Goal: Task Accomplishment & Management: Use online tool/utility

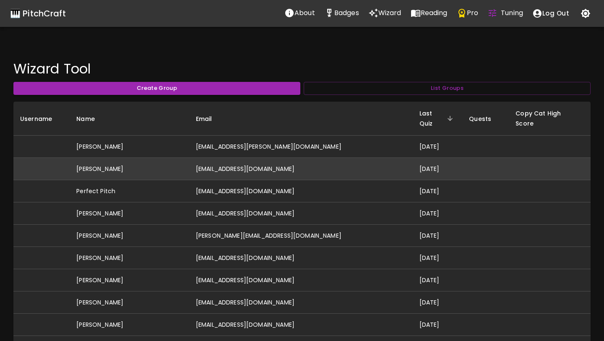
click at [188, 158] on td "[PERSON_NAME]" at bounding box center [130, 169] width 120 height 22
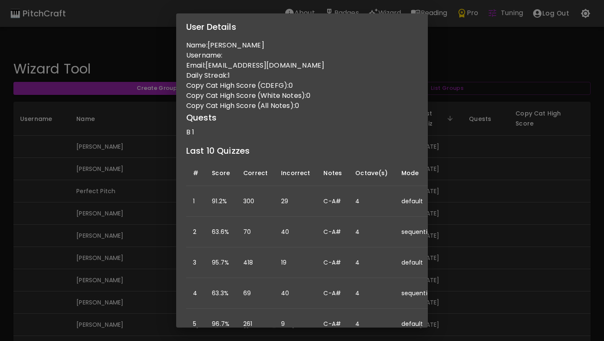
click at [148, 218] on div "User Details Name: [PERSON_NAME] Username: Email: [EMAIL_ADDRESS][DOMAIN_NAME] …" at bounding box center [302, 170] width 604 height 341
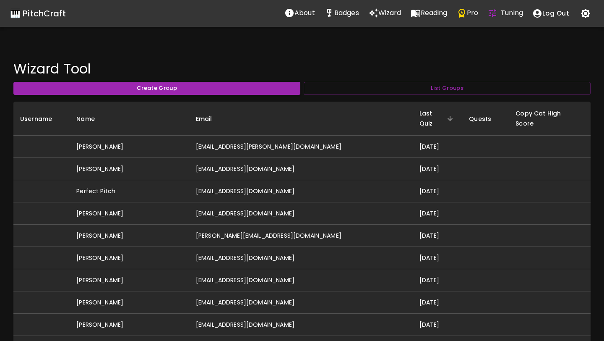
click at [31, 15] on div "🎹 PitchCraft" at bounding box center [38, 13] width 56 height 13
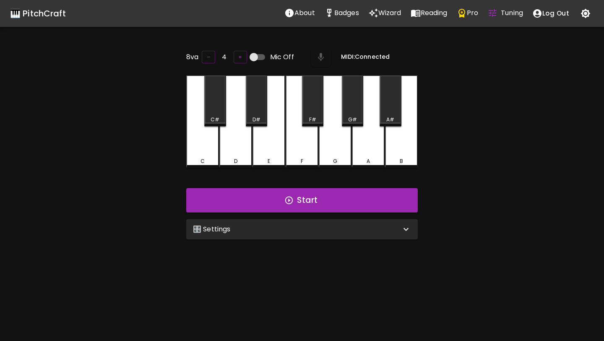
click at [298, 236] on div "🎛️ Settings" at bounding box center [302, 229] width 232 height 20
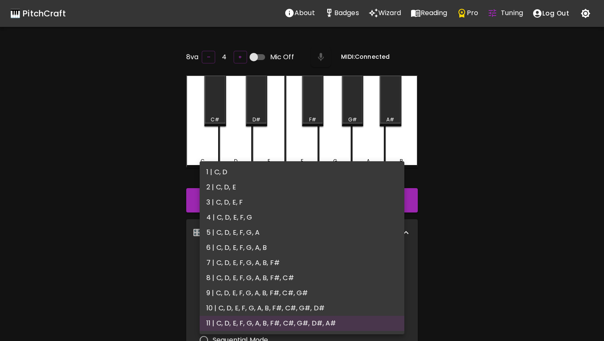
click at [270, 269] on body "🎹 PitchCraft About Badges Wizard Reading Pro Tuning Log Out 8va – 4 + Mic Off M…" at bounding box center [302, 277] width 604 height 554
click at [258, 218] on li "4 | C, D, E, F, G" at bounding box center [302, 217] width 205 height 15
type input "7"
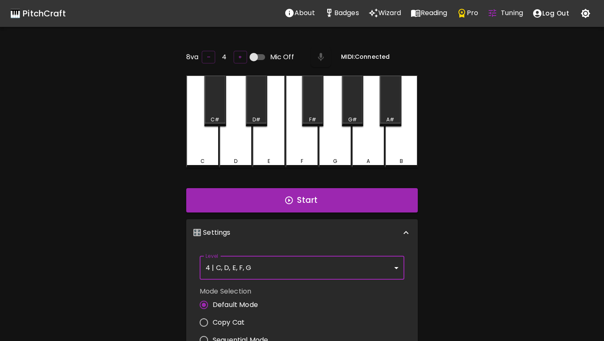
click at [343, 10] on p "Badges" at bounding box center [346, 13] width 25 height 10
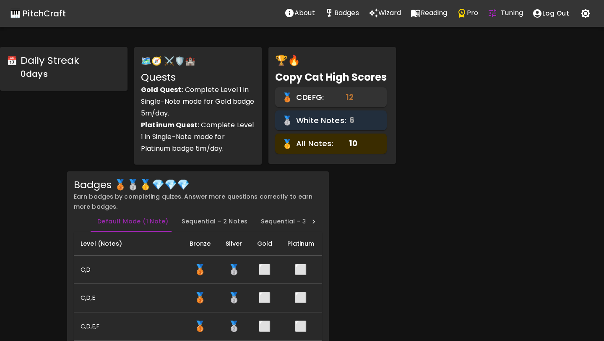
click at [31, 15] on div "🎹 PitchCraft" at bounding box center [38, 13] width 56 height 13
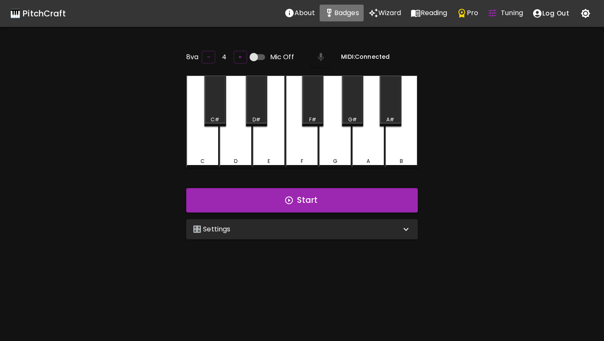
click at [341, 17] on p "Badges" at bounding box center [346, 13] width 25 height 10
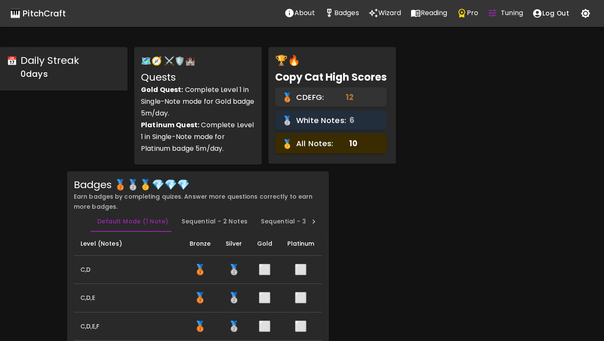
click at [381, 9] on p "Wizard" at bounding box center [390, 13] width 23 height 10
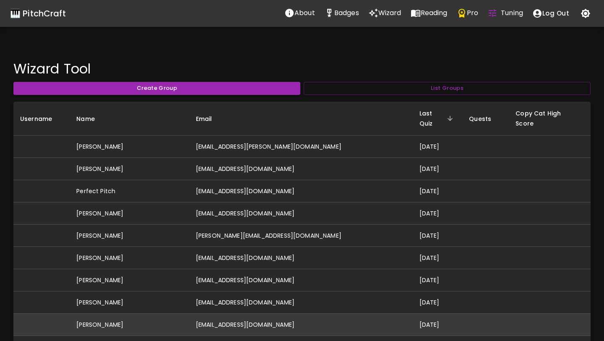
click at [247, 313] on td "[EMAIL_ADDRESS][DOMAIN_NAME]" at bounding box center [301, 324] width 224 height 22
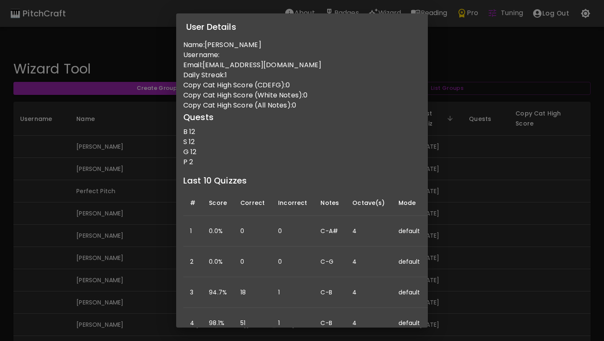
scroll to position [0, 0]
click at [53, 222] on div "User Details Name: [PERSON_NAME] Username: Email: [EMAIL_ADDRESS][DOMAIN_NAME] …" at bounding box center [302, 170] width 604 height 341
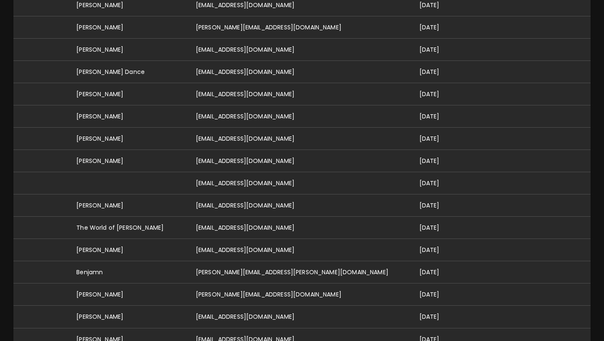
scroll to position [412, 0]
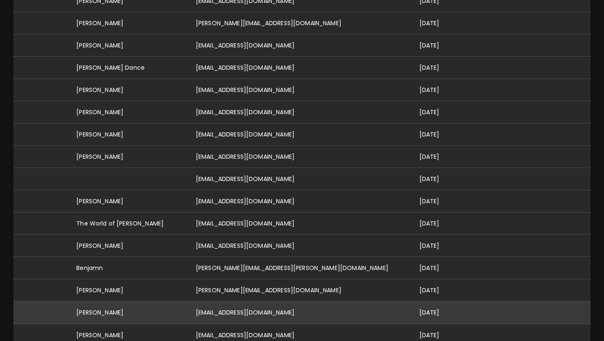
click at [189, 308] on td "[PERSON_NAME]" at bounding box center [130, 312] width 120 height 22
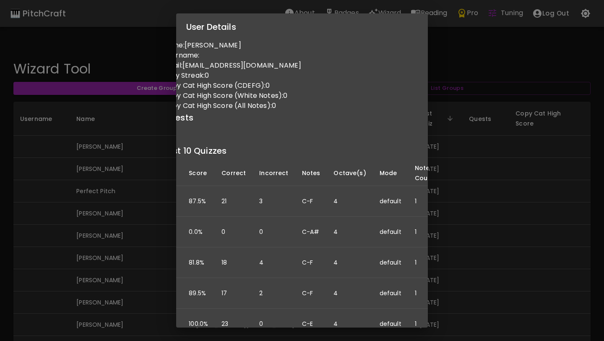
scroll to position [0, 0]
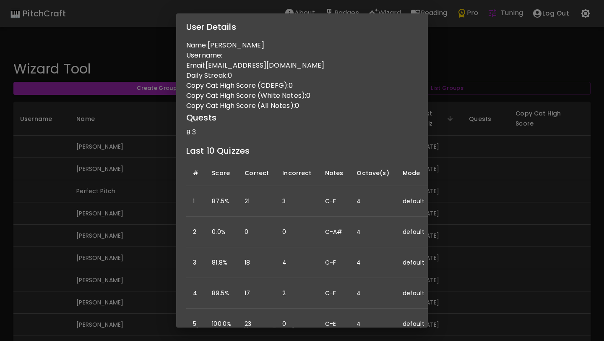
click at [112, 200] on div "User Details Name: [PERSON_NAME] Username: Email: [EMAIL_ADDRESS][DOMAIN_NAME] …" at bounding box center [302, 170] width 604 height 341
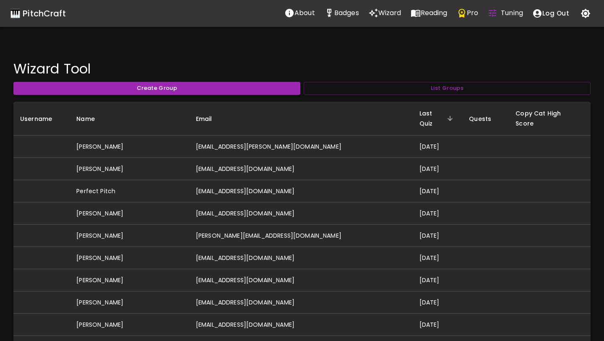
scroll to position [1657, 0]
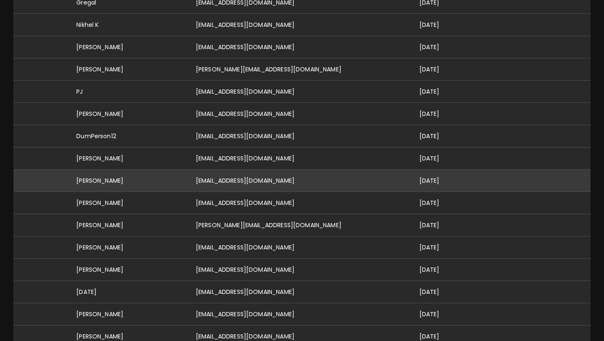
click at [120, 170] on td "[PERSON_NAME]" at bounding box center [130, 181] width 120 height 22
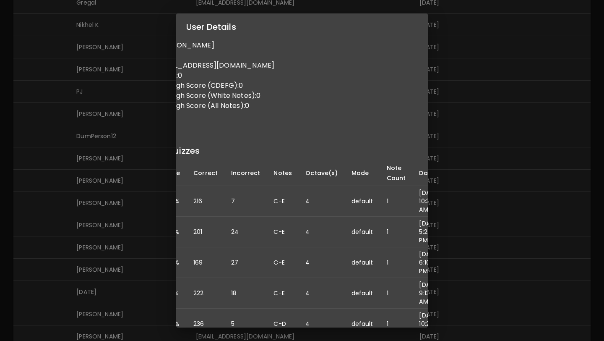
scroll to position [0, 0]
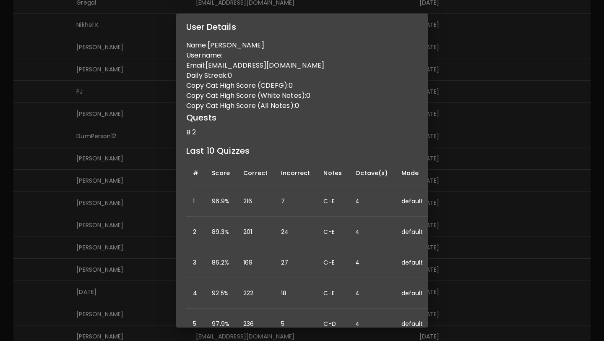
click at [150, 231] on div "User Details Name: [PERSON_NAME] Username: Email: [PERSON_NAME][EMAIL_ADDRESS][…" at bounding box center [302, 170] width 604 height 341
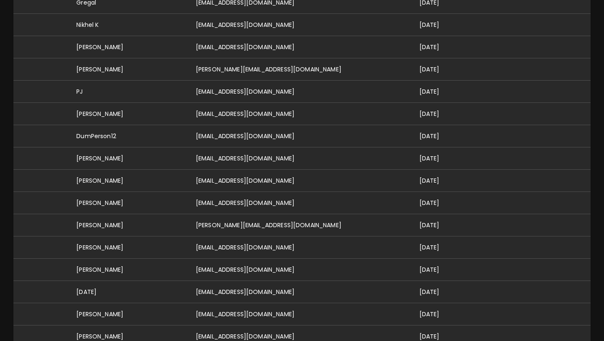
scroll to position [878, 0]
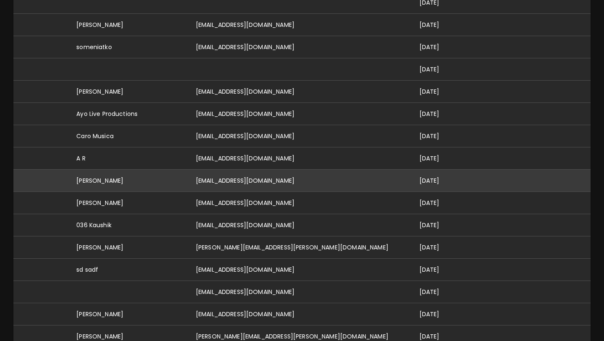
click at [278, 169] on td "[EMAIL_ADDRESS][DOMAIN_NAME]" at bounding box center [301, 180] width 224 height 22
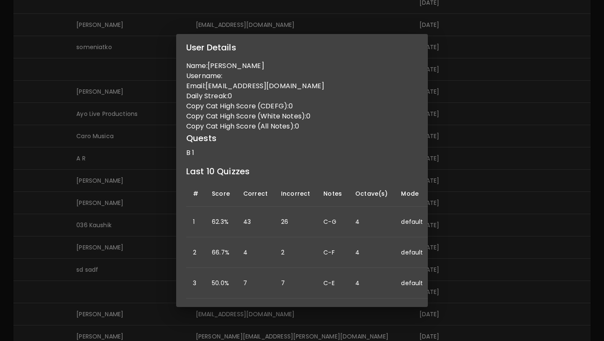
click at [133, 190] on div "User Details Name: [PERSON_NAME] Username: Email: [EMAIL_ADDRESS][DOMAIN_NAME] …" at bounding box center [302, 170] width 604 height 341
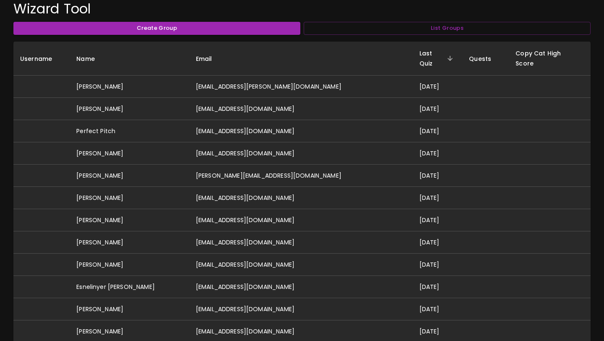
scroll to position [0, 0]
